Goal: Obtain resource: Download file/media

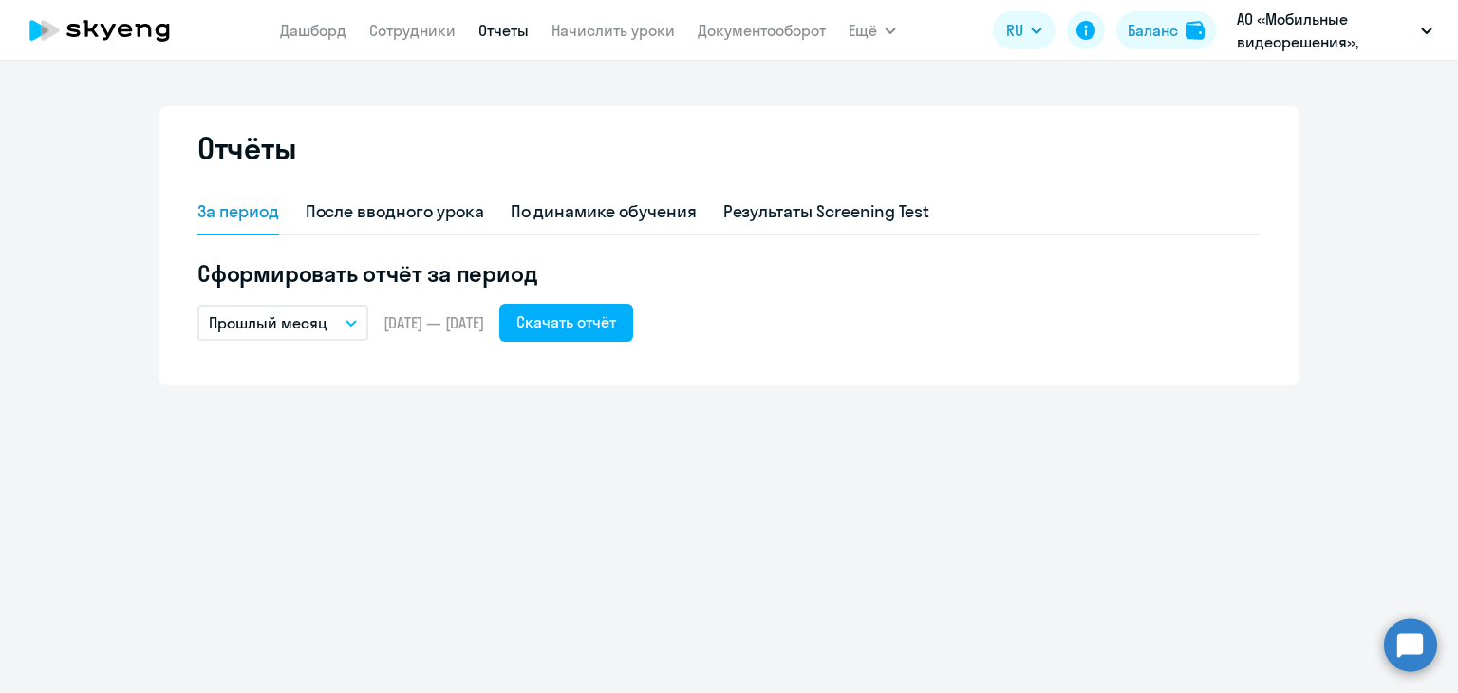
click at [163, 28] on icon at bounding box center [99, 30] width 167 height 47
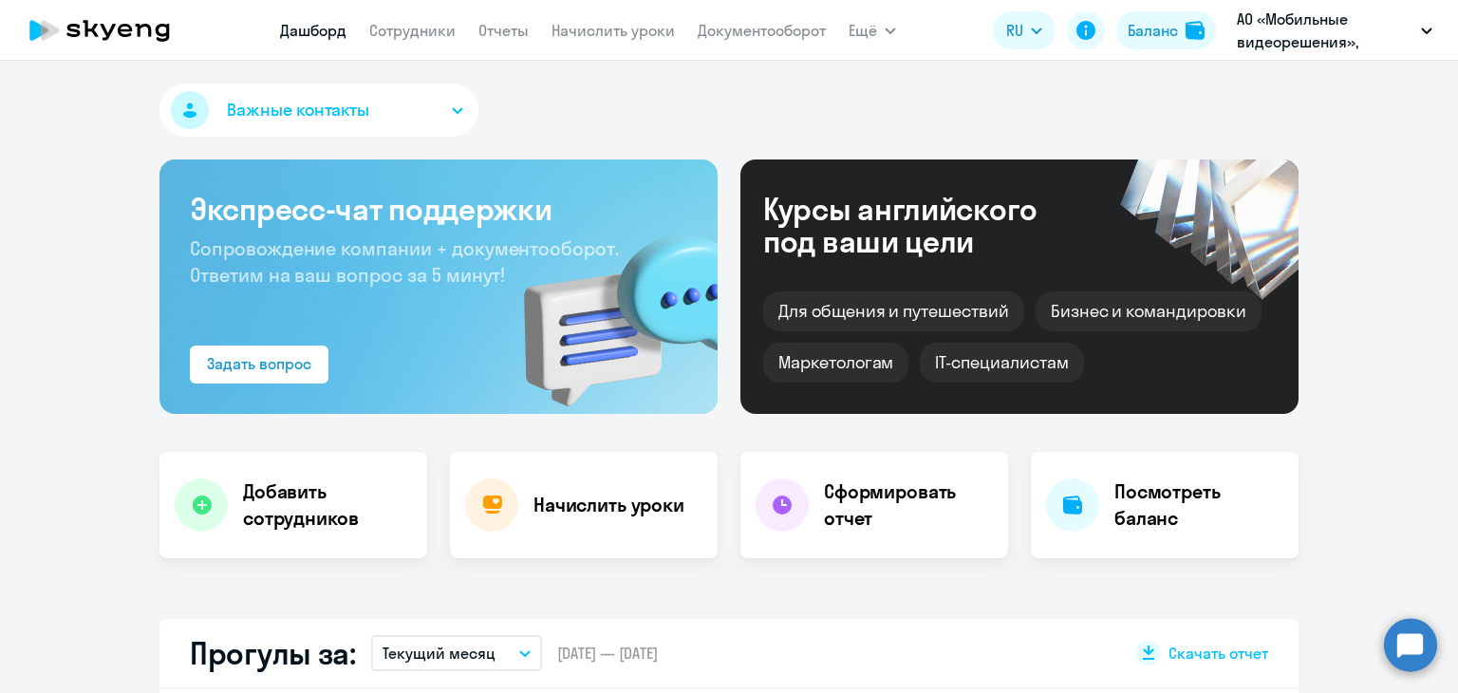
select select "30"
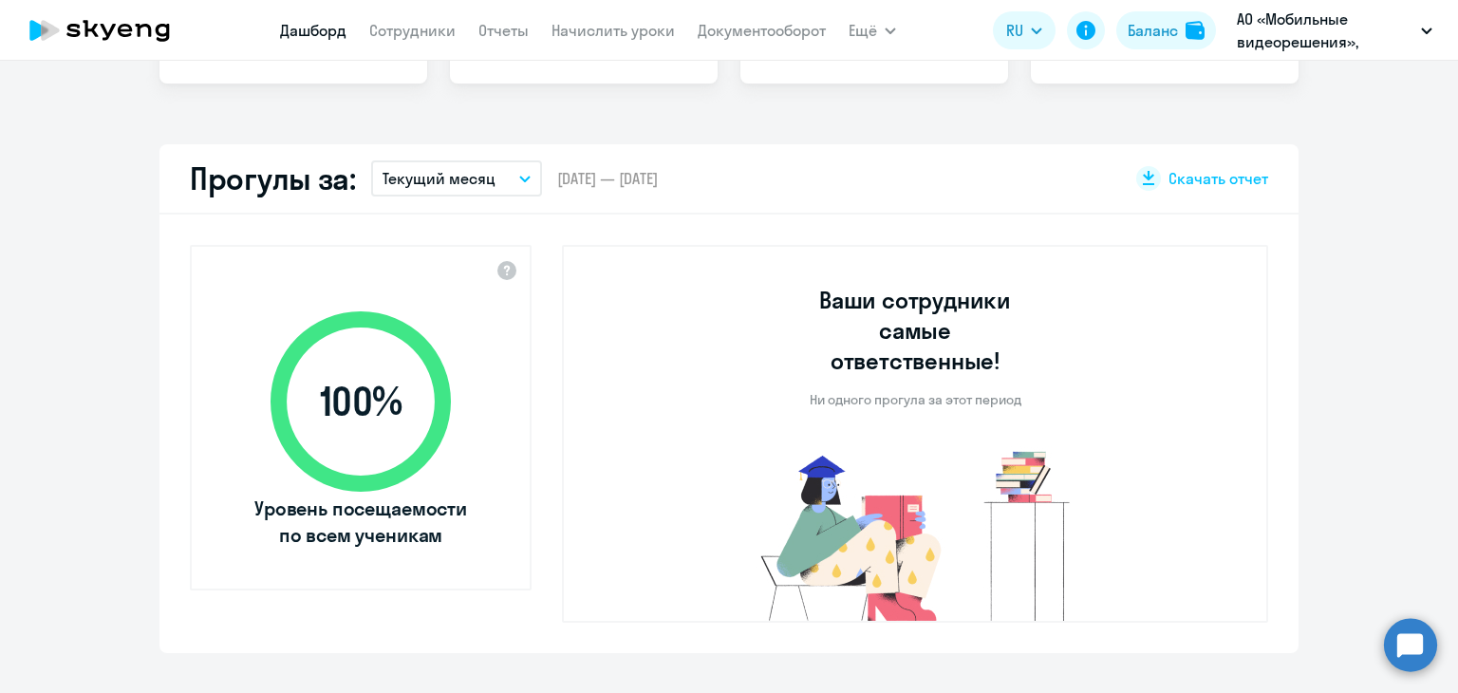
scroll to position [285, 0]
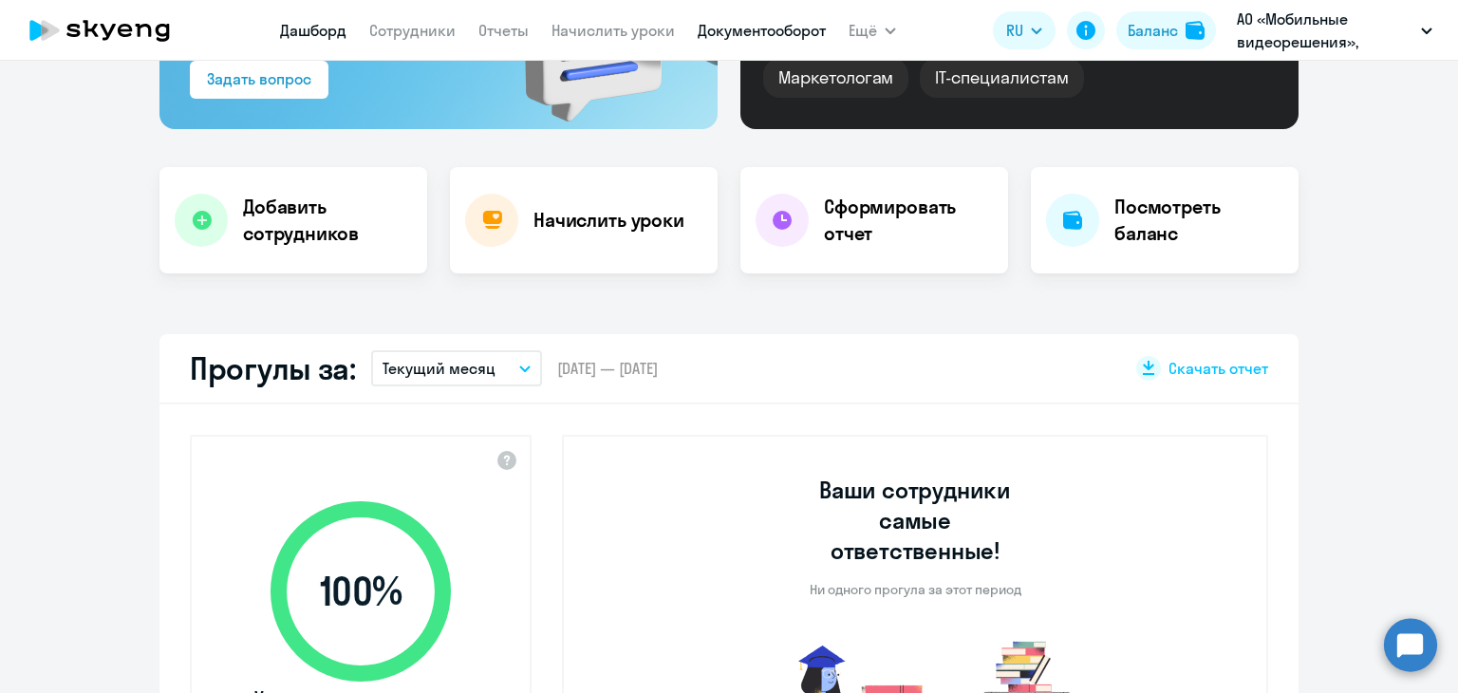
click at [791, 26] on link "Документооборот" at bounding box center [762, 30] width 128 height 19
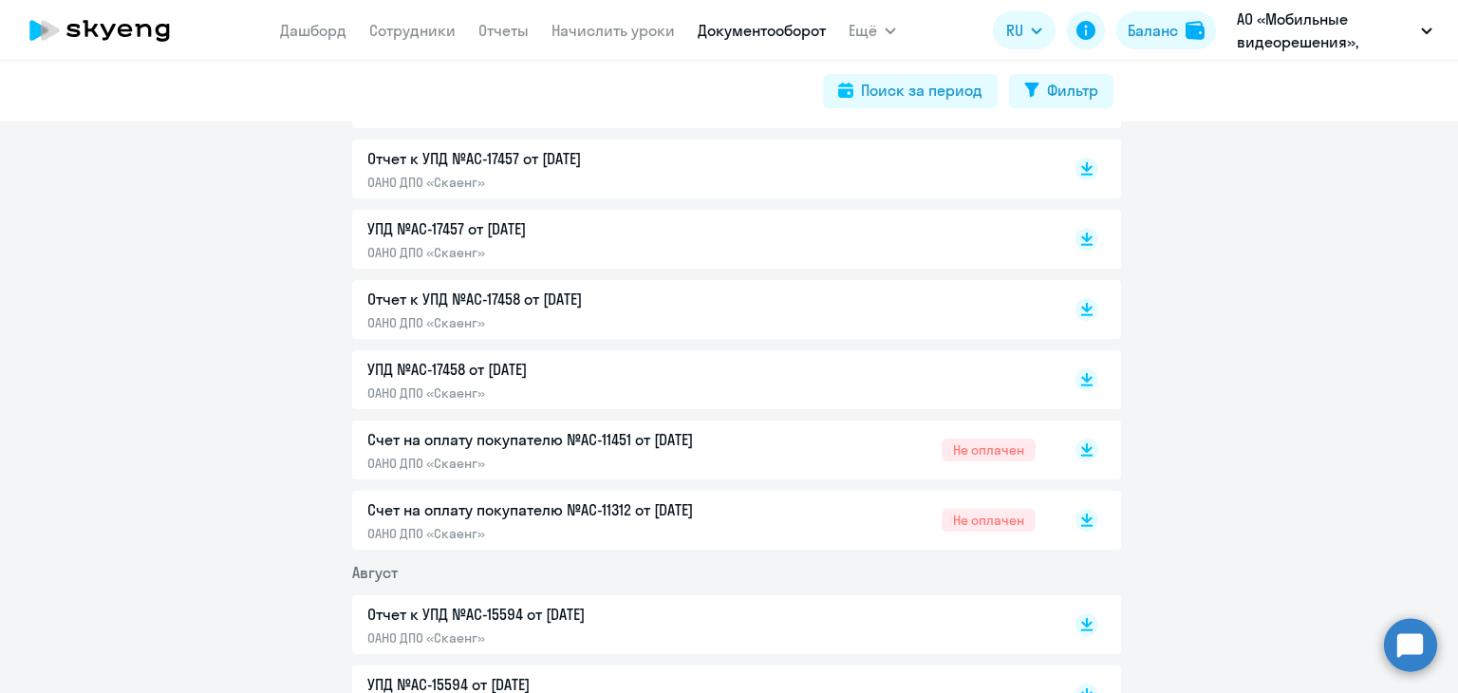
scroll to position [949, 0]
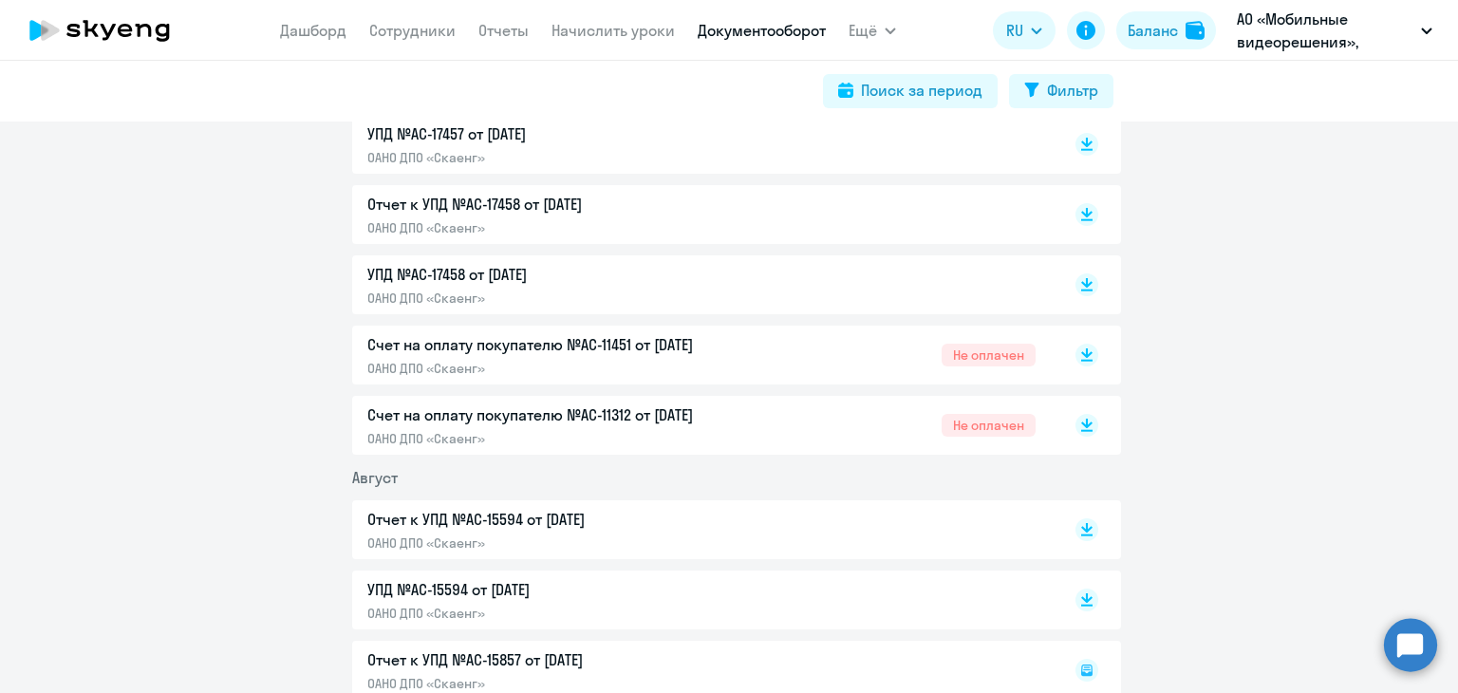
click at [541, 434] on p "ОАНО ДПО «Скаенг»" at bounding box center [566, 438] width 399 height 17
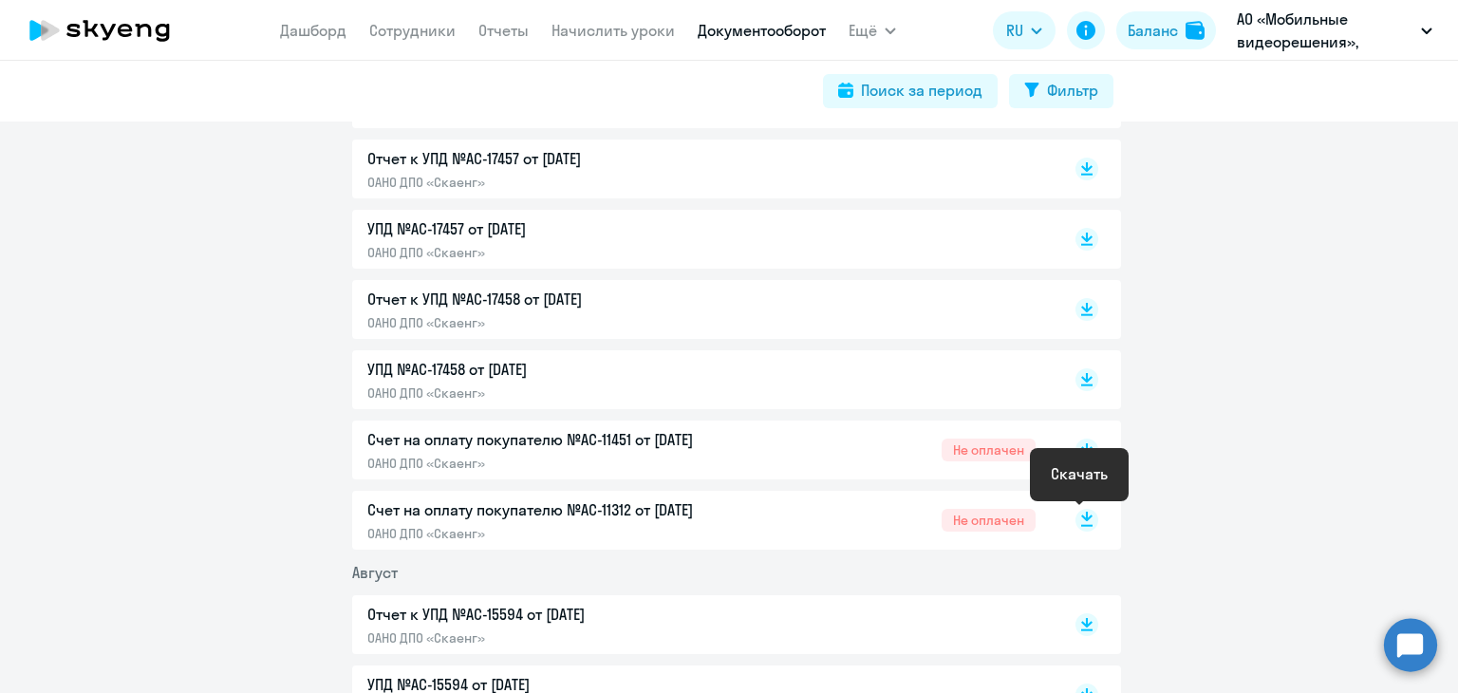
click at [1076, 519] on rect at bounding box center [1086, 520] width 23 height 23
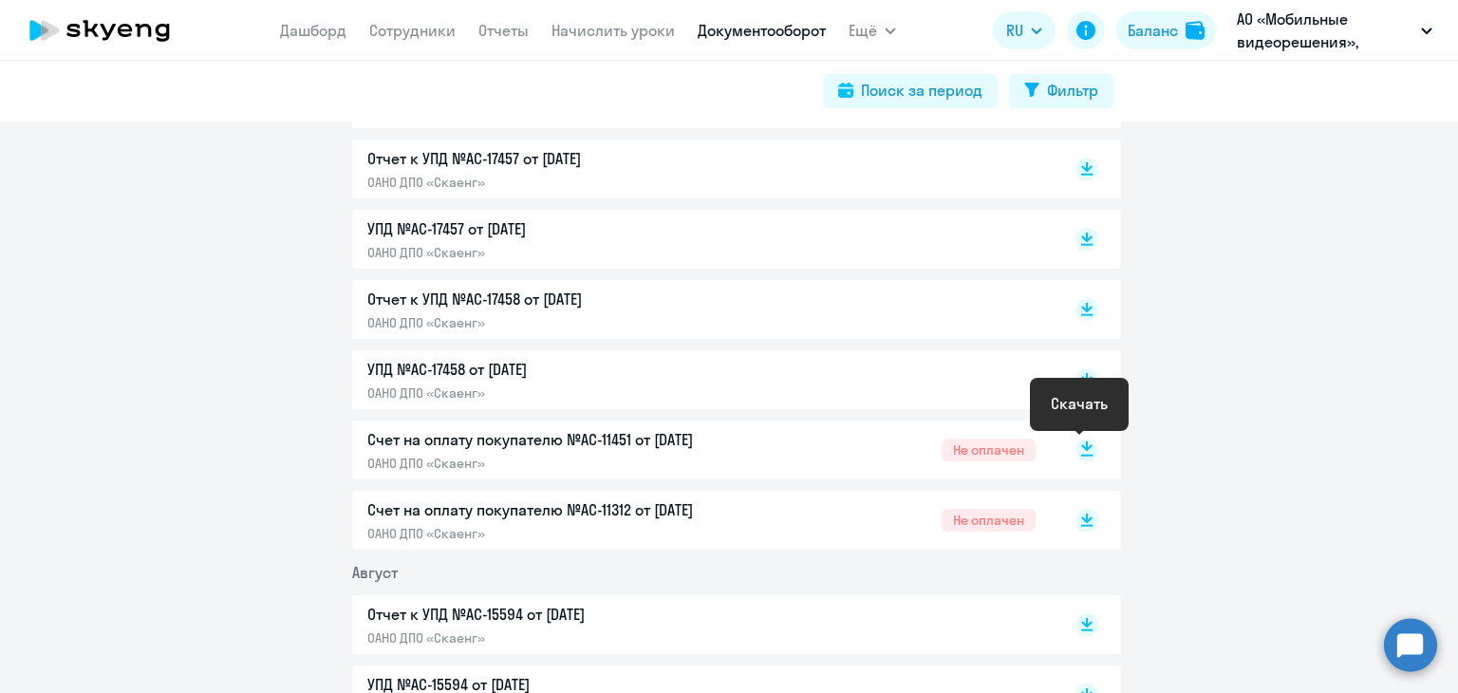
click at [1075, 444] on rect at bounding box center [1086, 449] width 23 height 23
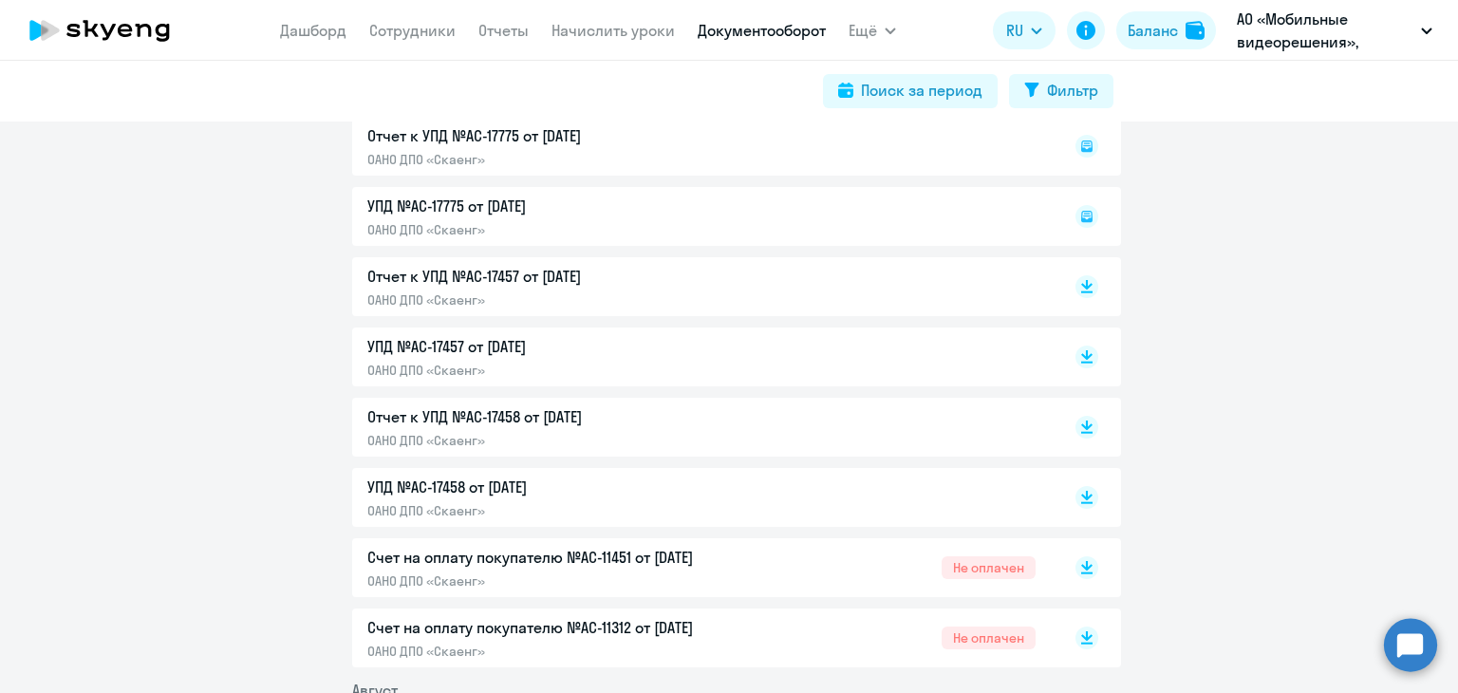
scroll to position [0, 0]
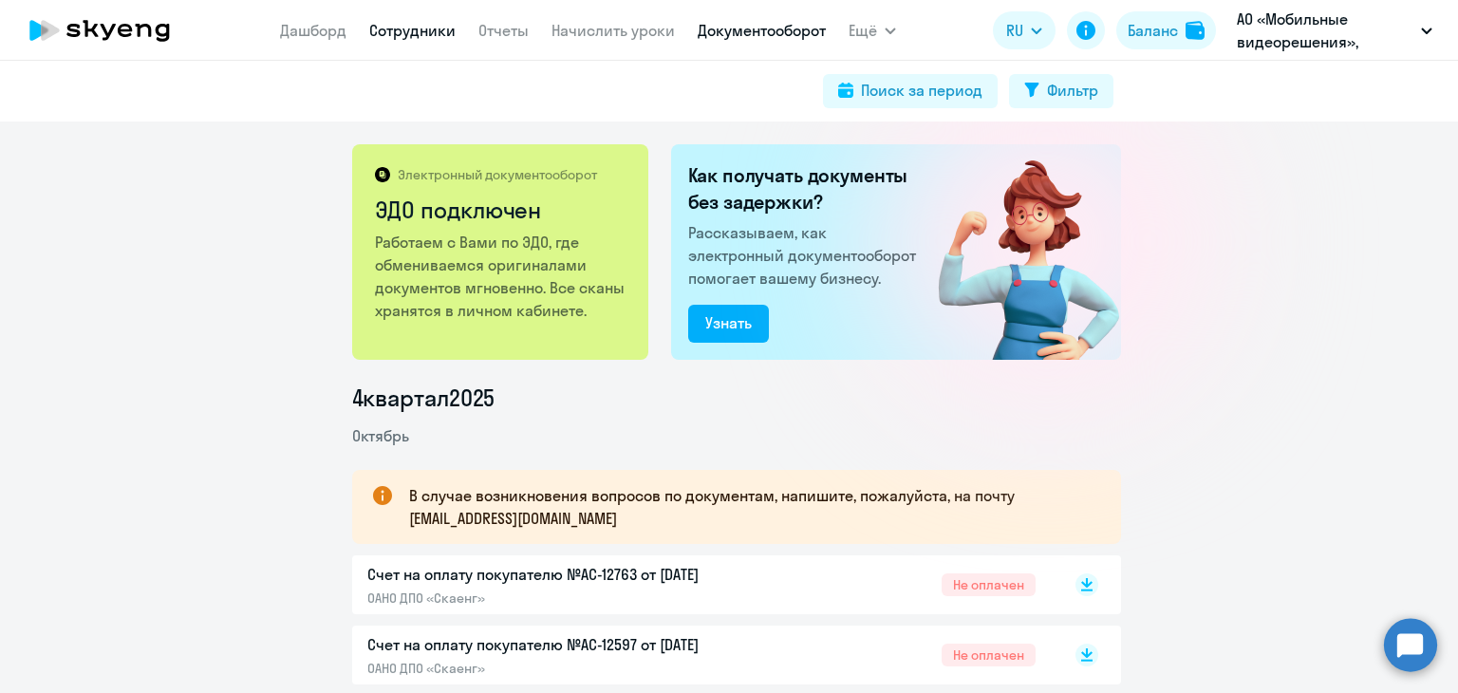
click at [421, 26] on link "Сотрудники" at bounding box center [412, 30] width 86 height 19
select select "30"
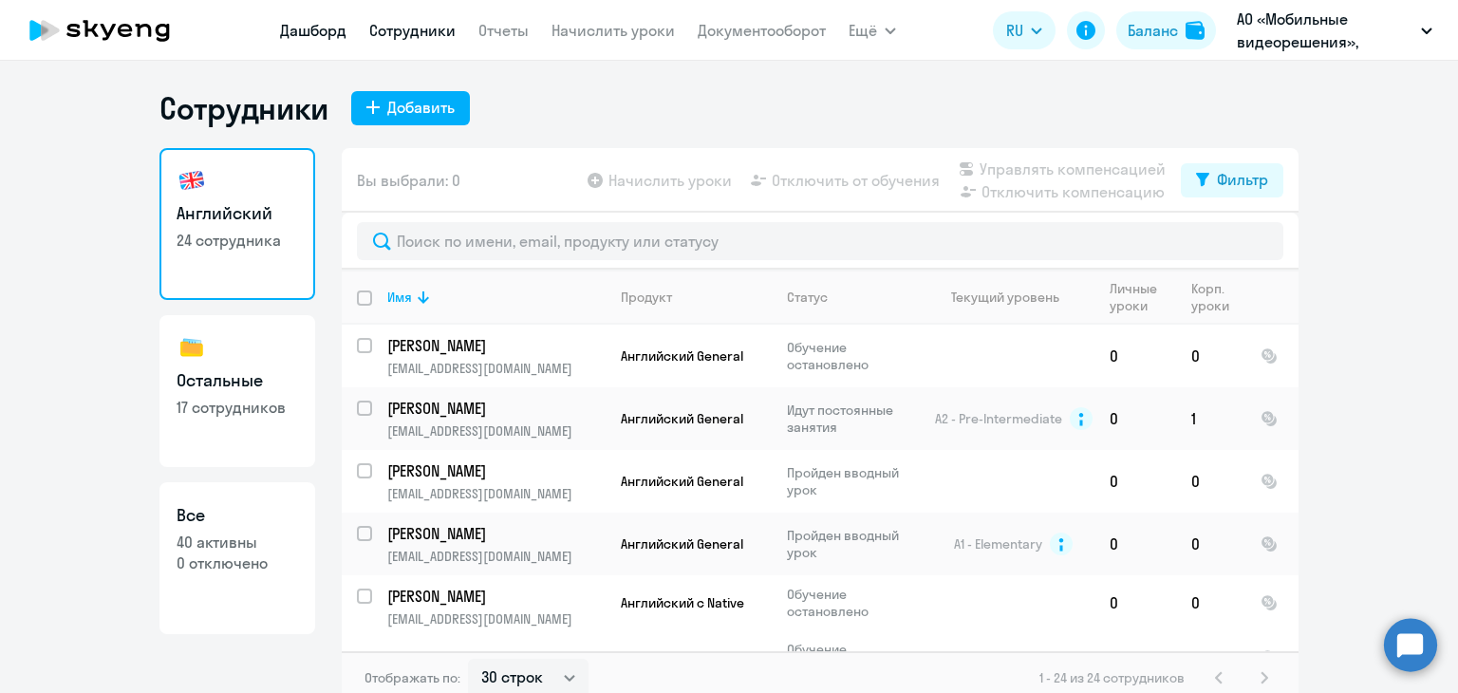
click at [310, 31] on link "Дашборд" at bounding box center [313, 30] width 66 height 19
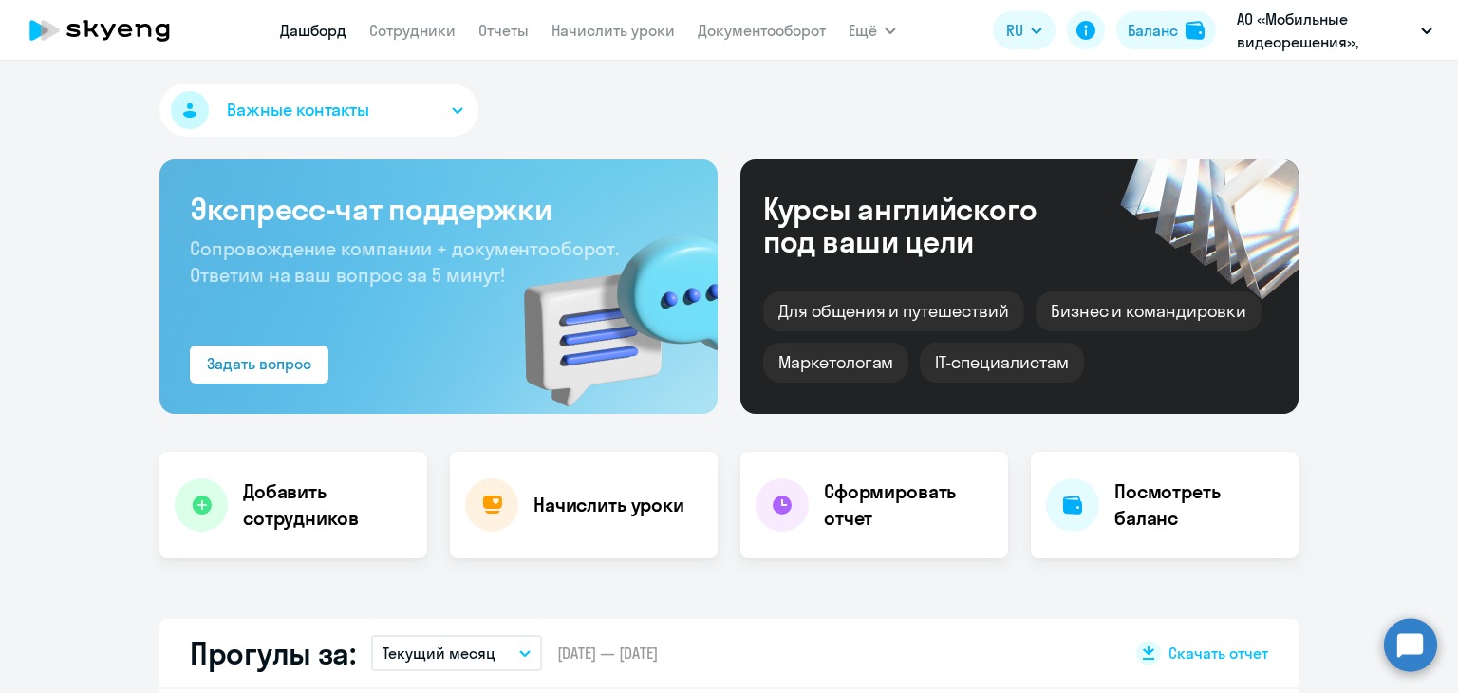
select select "30"
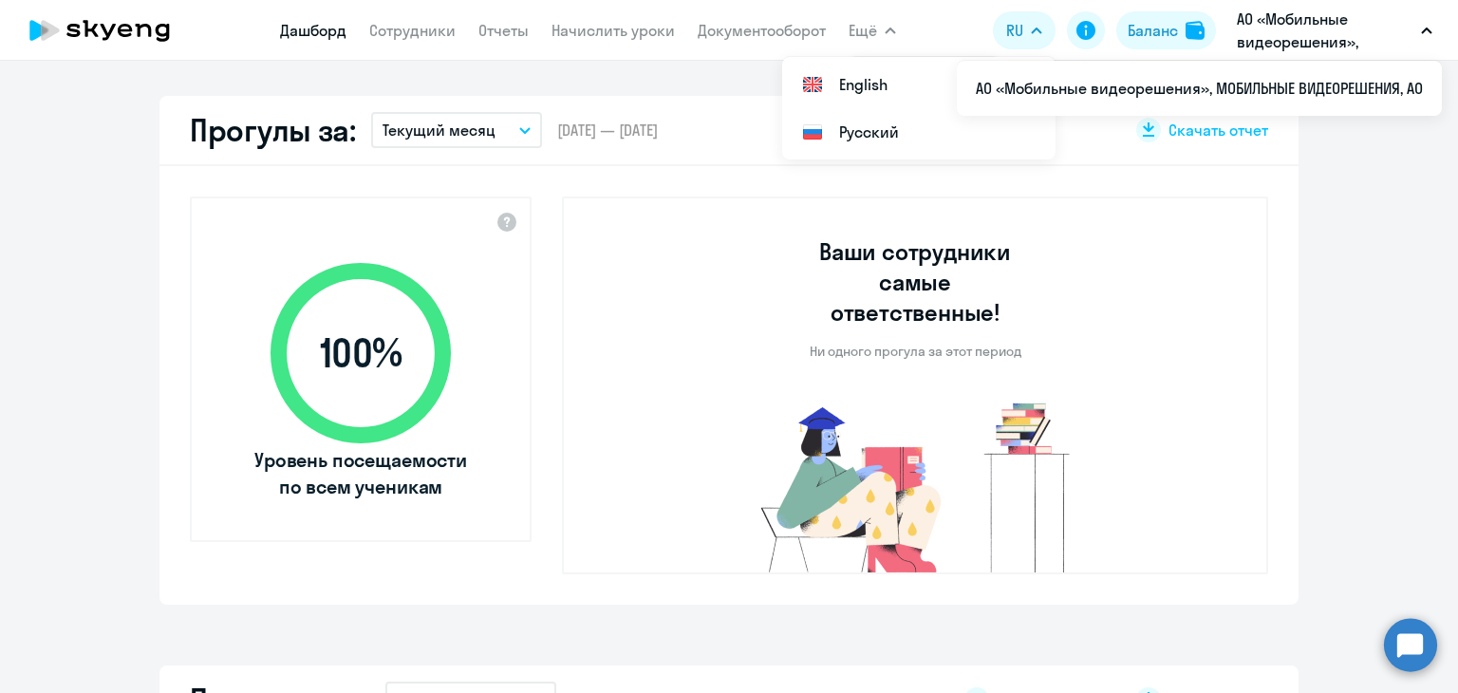
scroll to position [238, 0]
